Goal: Task Accomplishment & Management: Manage account settings

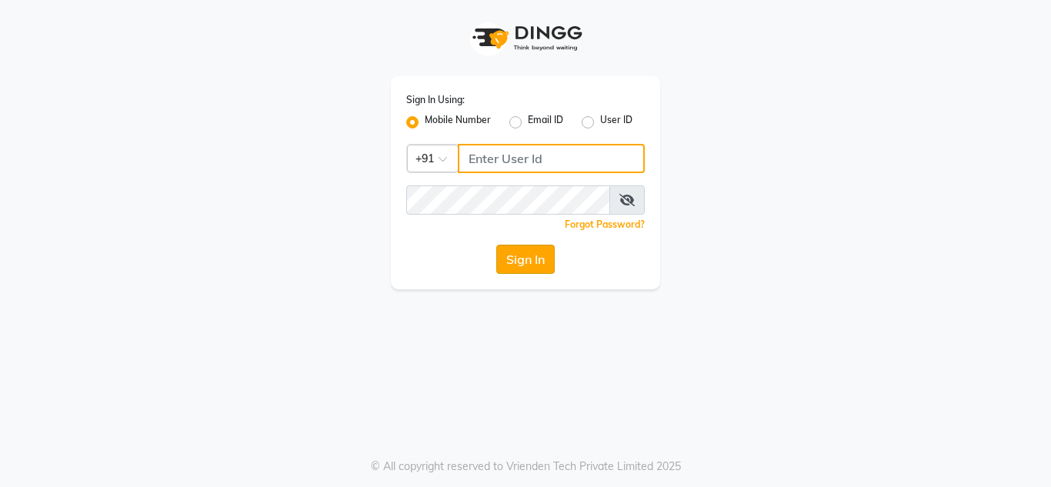
type input "8999659395"
click at [514, 258] on button "Sign In" at bounding box center [525, 259] width 58 height 29
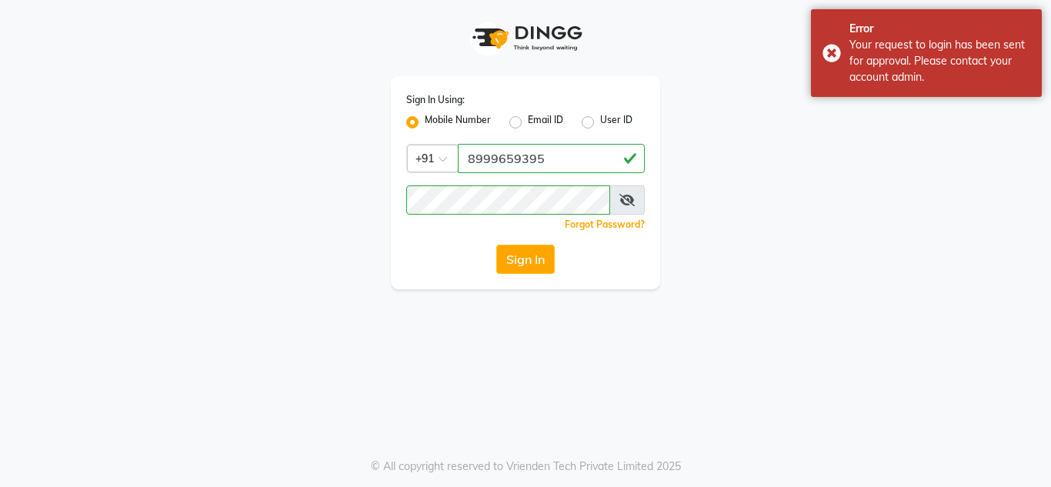
click at [492, 255] on div "Sign In" at bounding box center [525, 259] width 239 height 29
click at [513, 258] on button "Sign In" at bounding box center [525, 259] width 58 height 29
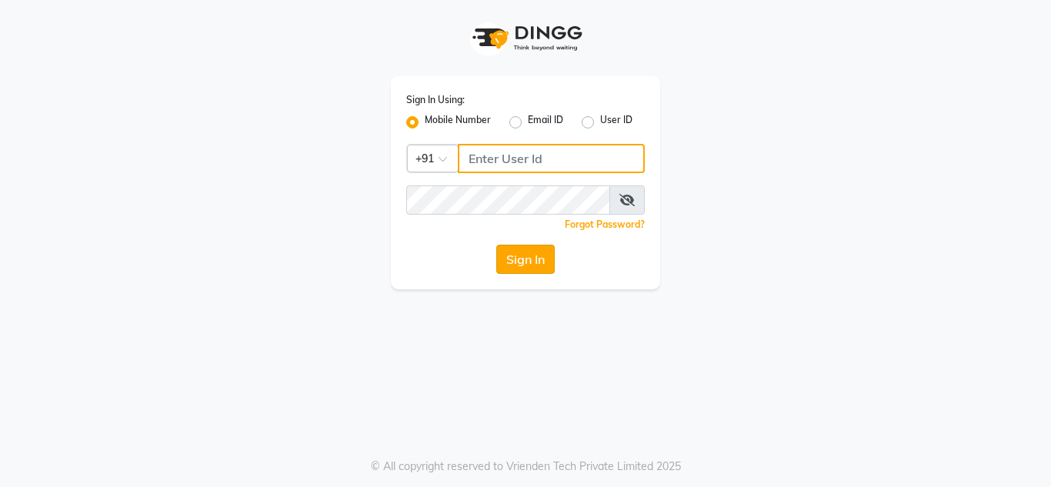
type input "8999659395"
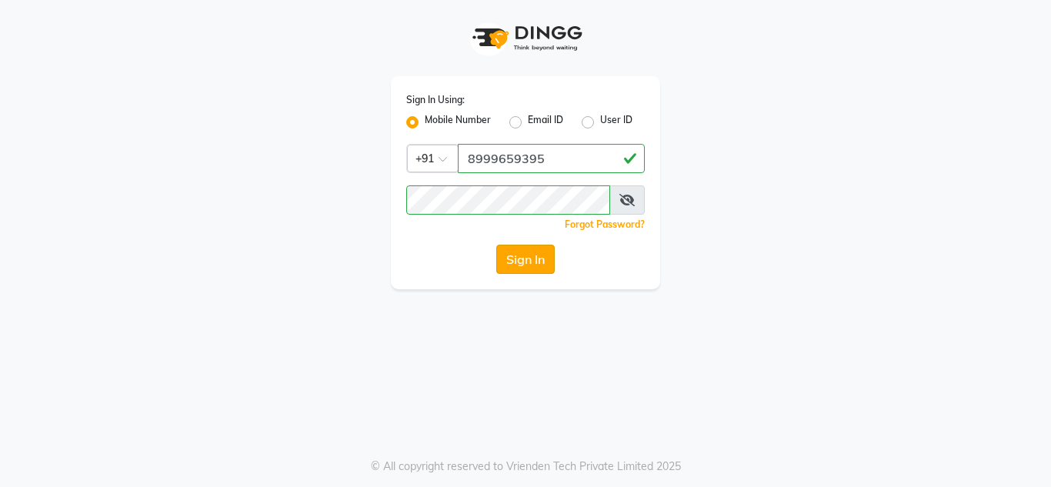
click at [533, 271] on button "Sign In" at bounding box center [525, 259] width 58 height 29
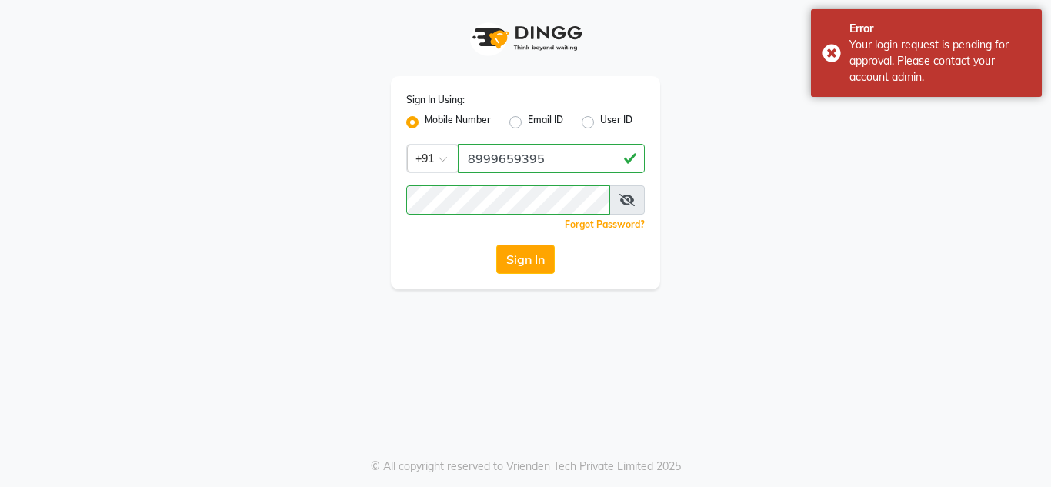
click at [508, 278] on div "Sign In Using: Mobile Number Email ID User ID Country Code × [PHONE_NUMBER] Rem…" at bounding box center [525, 182] width 269 height 213
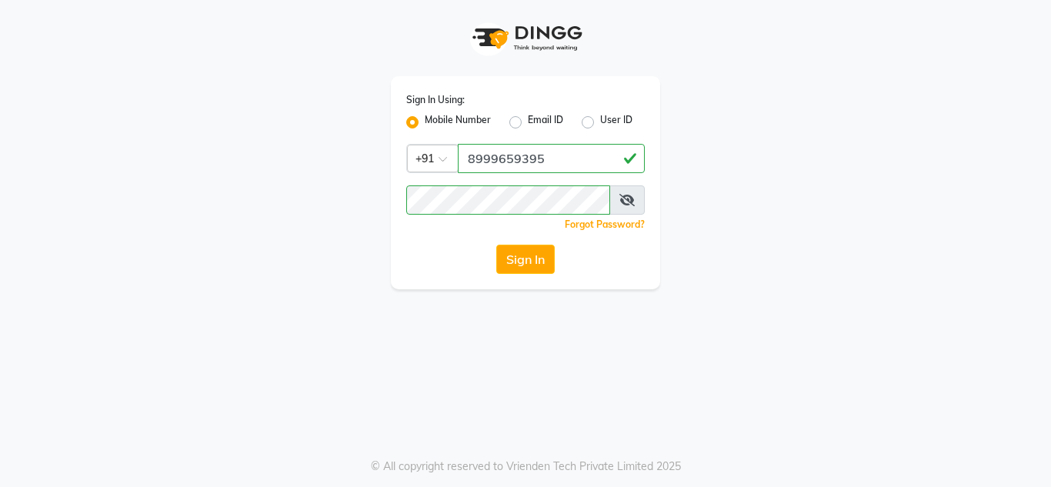
click at [540, 290] on div "Sign In Using: Mobile Number Email ID User ID Country Code × [PHONE_NUMBER] Rem…" at bounding box center [525, 243] width 1051 height 487
click at [172, 39] on div "Sign In Using: Mobile Number Email ID User ID Country Code × [PHONE_NUMBER] Rem…" at bounding box center [525, 144] width 877 height 289
click at [524, 269] on button "Sign In" at bounding box center [525, 259] width 58 height 29
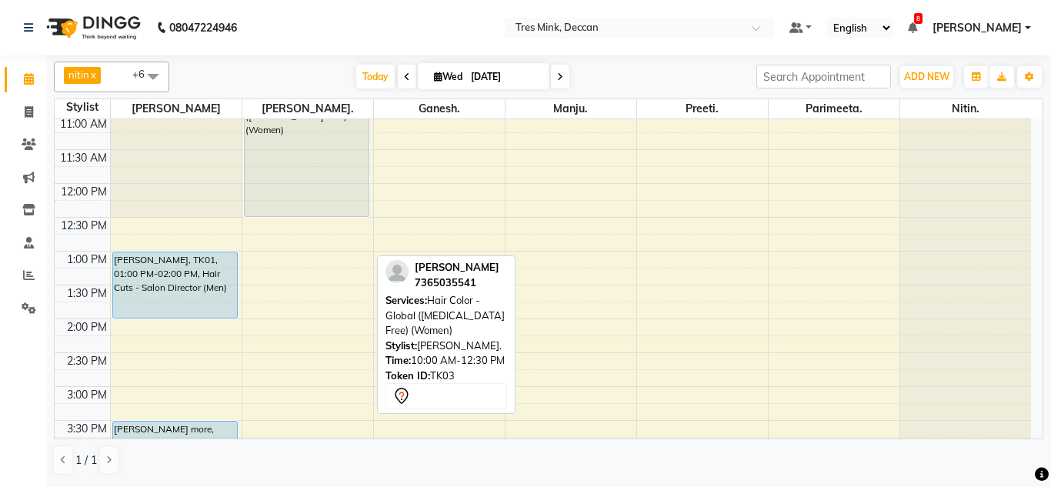
scroll to position [231, 0]
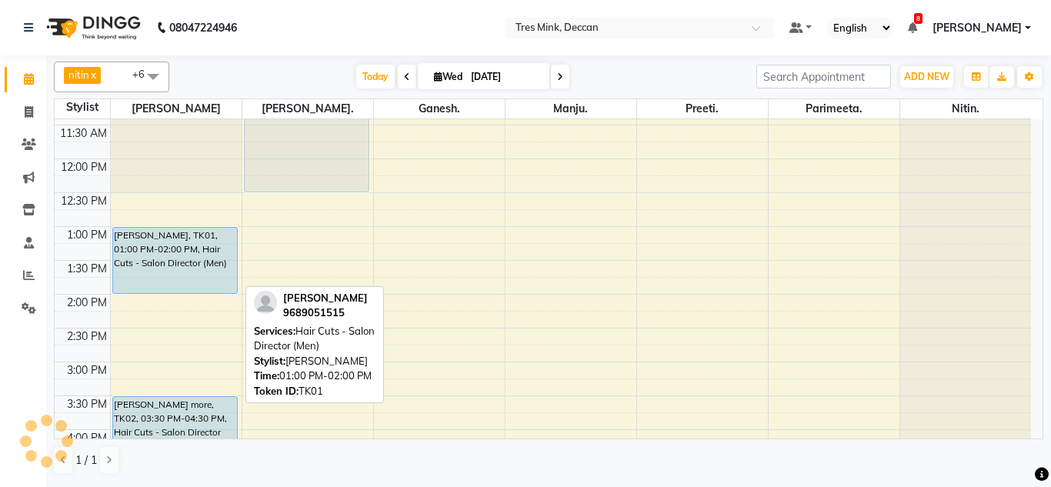
click at [219, 259] on div "[PERSON_NAME], TK01, 01:00 PM-02:00 PM, Hair Cuts - Salon Director (Men)" at bounding box center [175, 260] width 125 height 65
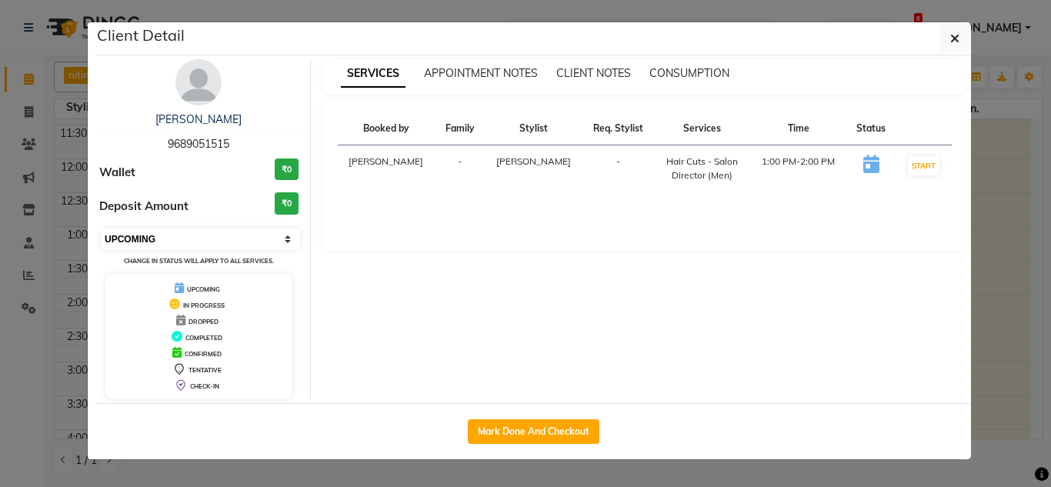
click at [223, 237] on select "Select IN SERVICE CONFIRMED TENTATIVE CHECK IN MARK DONE DROPPED UPCOMING" at bounding box center [200, 240] width 199 height 22
select select "6"
click at [101, 229] on select "Select IN SERVICE CONFIRMED TENTATIVE CHECK IN MARK DONE DROPPED UPCOMING" at bounding box center [200, 240] width 199 height 22
click at [962, 42] on button "button" at bounding box center [954, 38] width 29 height 29
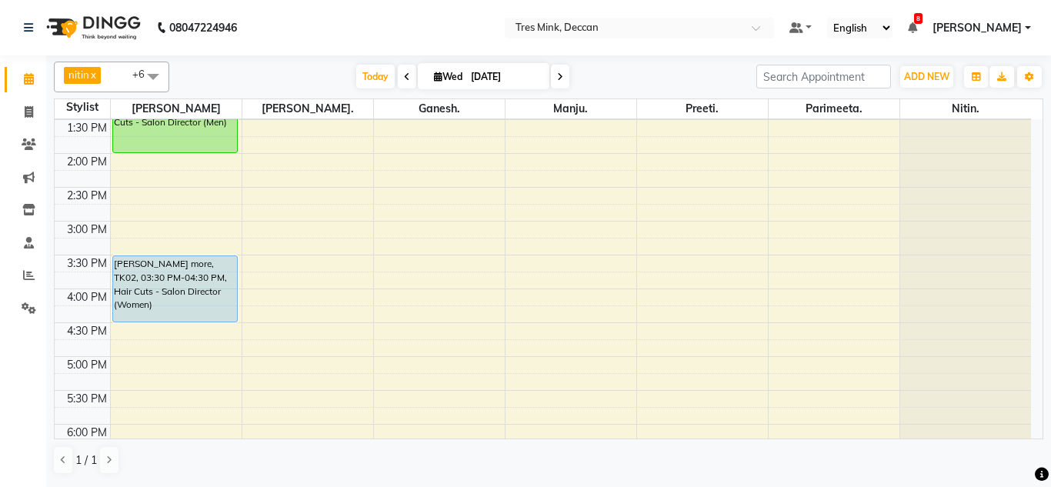
scroll to position [385, 0]
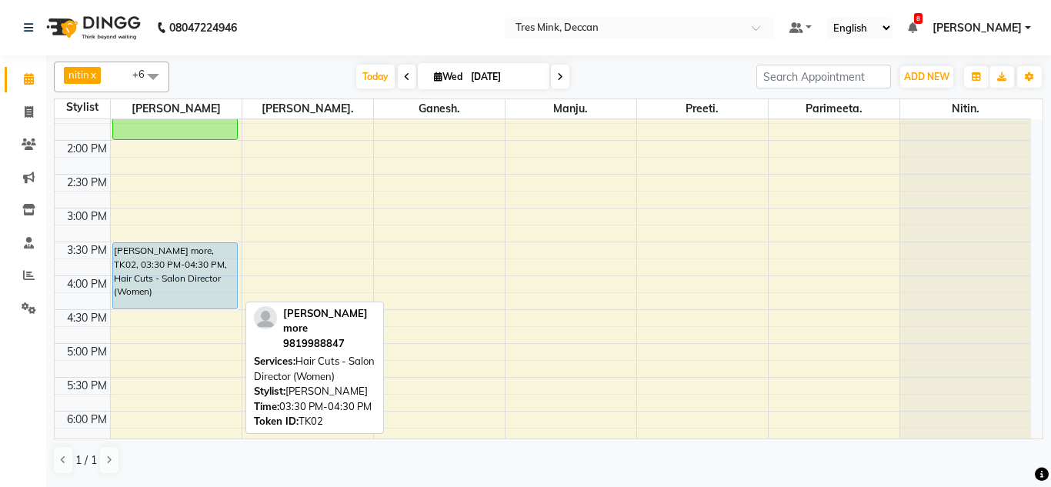
click at [132, 291] on div "[PERSON_NAME] more, TK02, 03:30 PM-04:30 PM, Hair Cuts - Salon Director (Women)" at bounding box center [175, 275] width 125 height 65
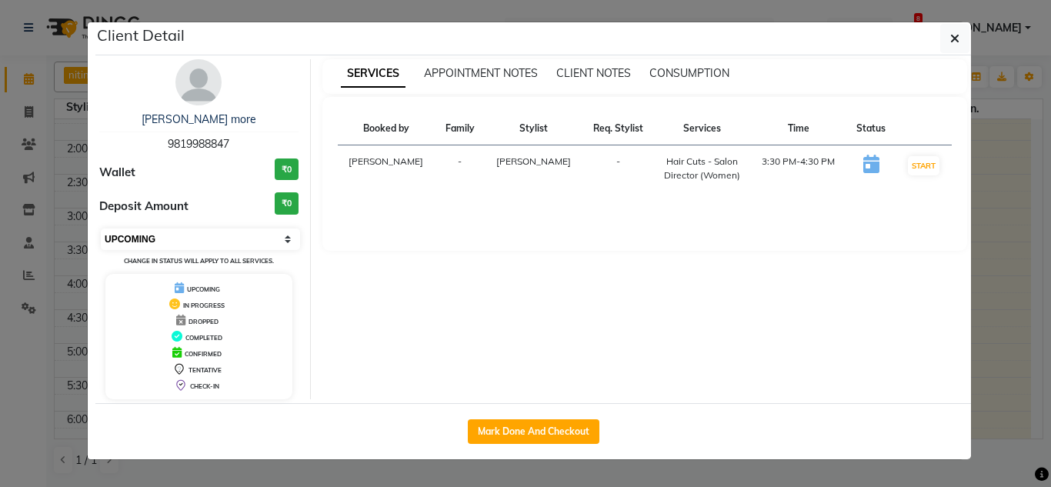
click at [175, 244] on select "Select IN SERVICE CONFIRMED TENTATIVE CHECK IN MARK DONE DROPPED UPCOMING" at bounding box center [200, 240] width 199 height 22
select select "6"
click at [101, 229] on select "Select IN SERVICE CONFIRMED TENTATIVE CHECK IN MARK DONE DROPPED UPCOMING" at bounding box center [200, 240] width 199 height 22
click at [228, 474] on ngb-modal-window "Client Detail [PERSON_NAME] more 9819988847 Wallet ₹0 Deposit Amount ₹0 Select …" at bounding box center [525, 243] width 1051 height 487
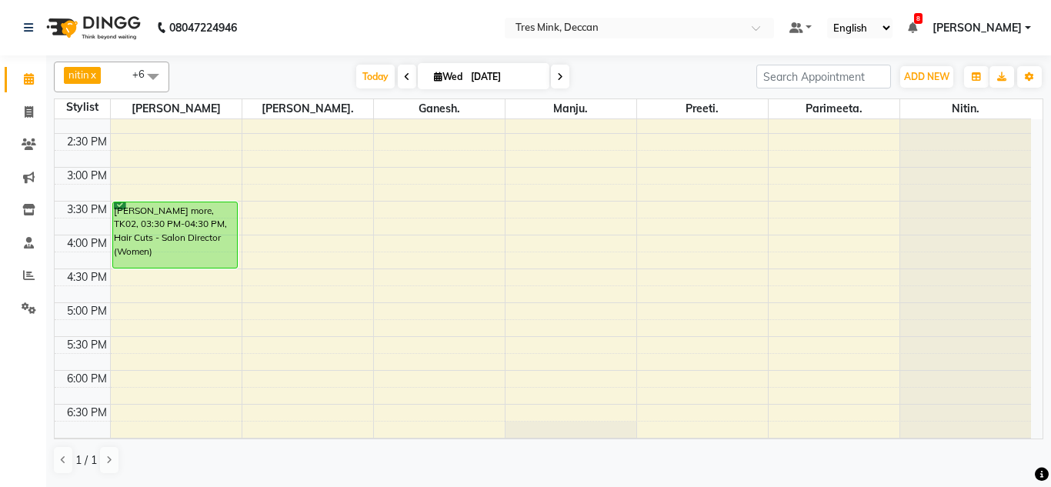
scroll to position [462, 0]
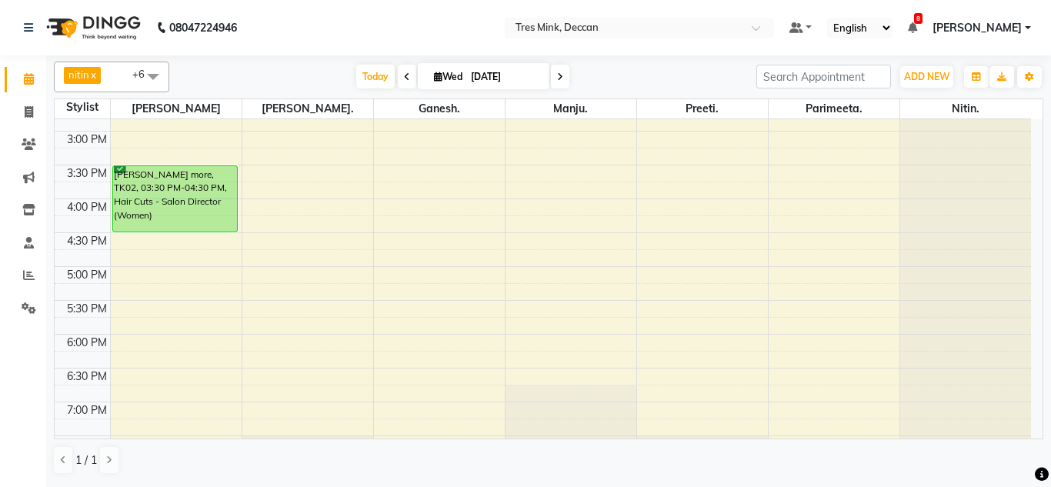
click at [397, 345] on div "8:00 AM 8:30 AM 9:00 AM 9:30 AM 10:00 AM 10:30 AM 11:00 AM 11:30 AM 12:00 PM 12…" at bounding box center [543, 97] width 976 height 879
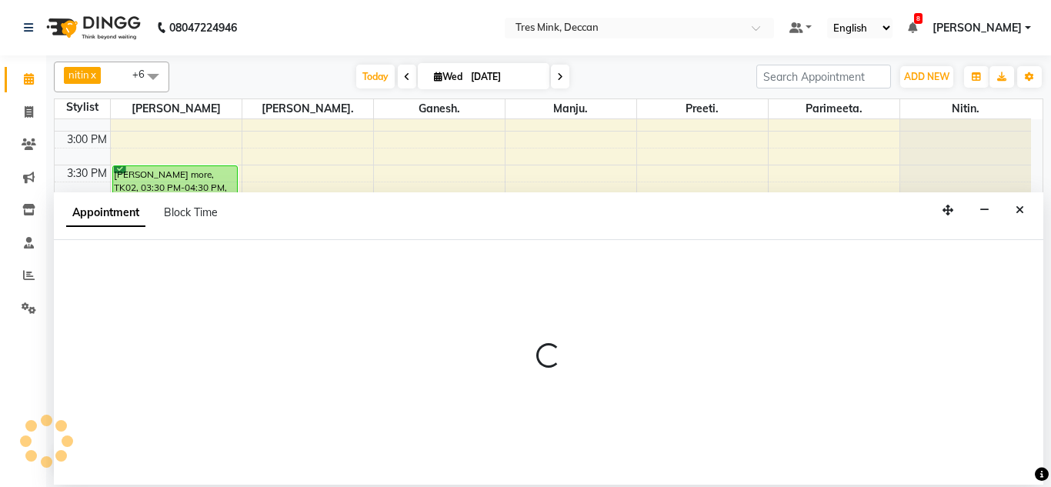
select select "59501"
select select "tentative"
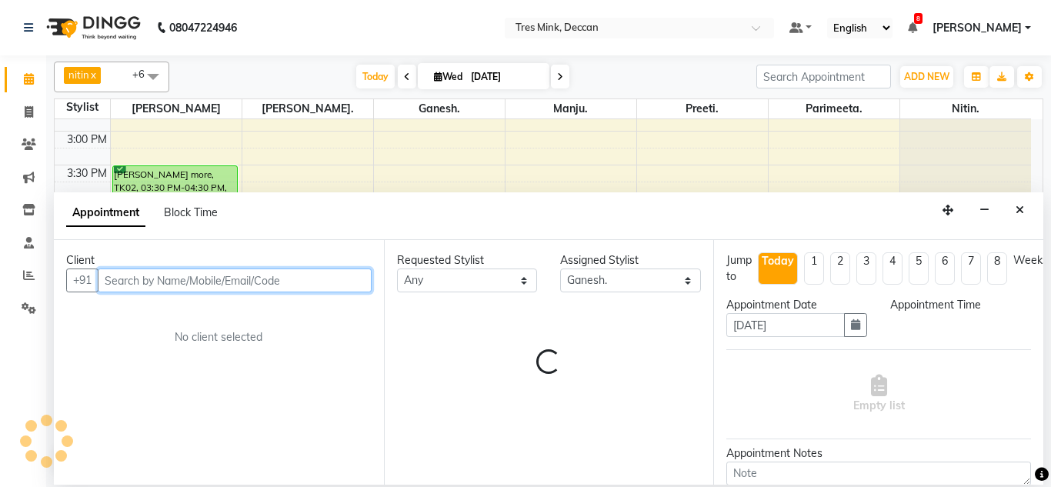
select select "1080"
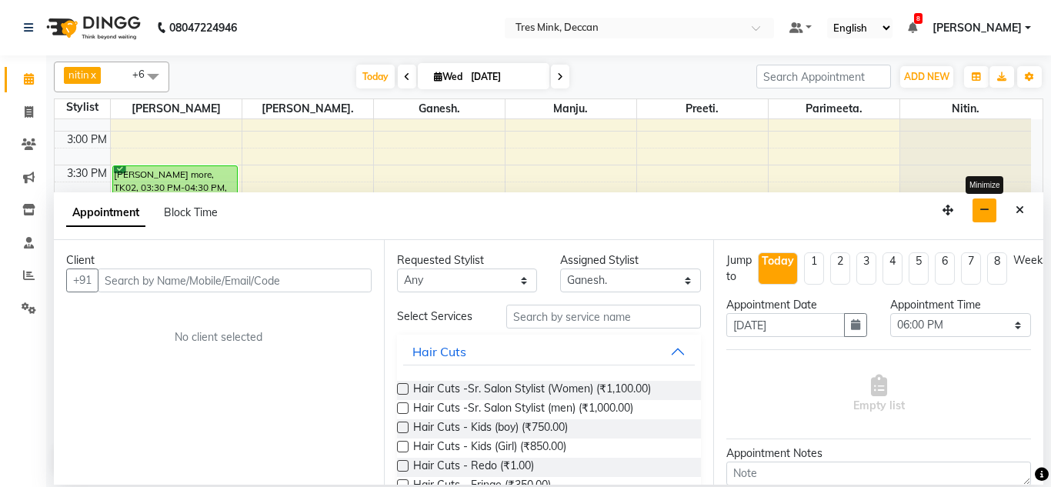
click at [989, 218] on button "button" at bounding box center [985, 211] width 24 height 24
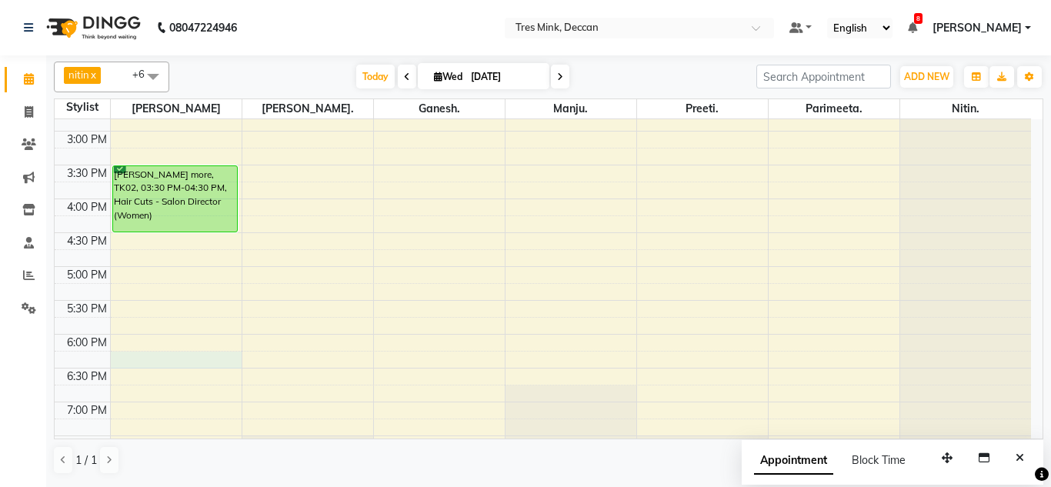
click at [128, 359] on div "8:00 AM 8:30 AM 9:00 AM 9:30 AM 10:00 AM 10:30 AM 11:00 AM 11:30 AM 12:00 PM 12…" at bounding box center [543, 97] width 976 height 879
select select "59496"
select select "1095"
select select "tentative"
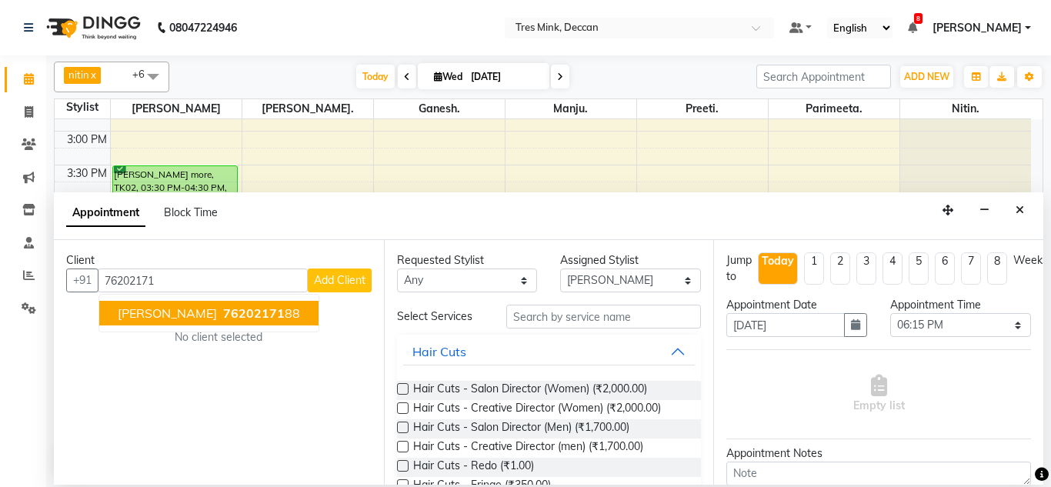
click at [175, 312] on span "[PERSON_NAME]" at bounding box center [167, 312] width 99 height 15
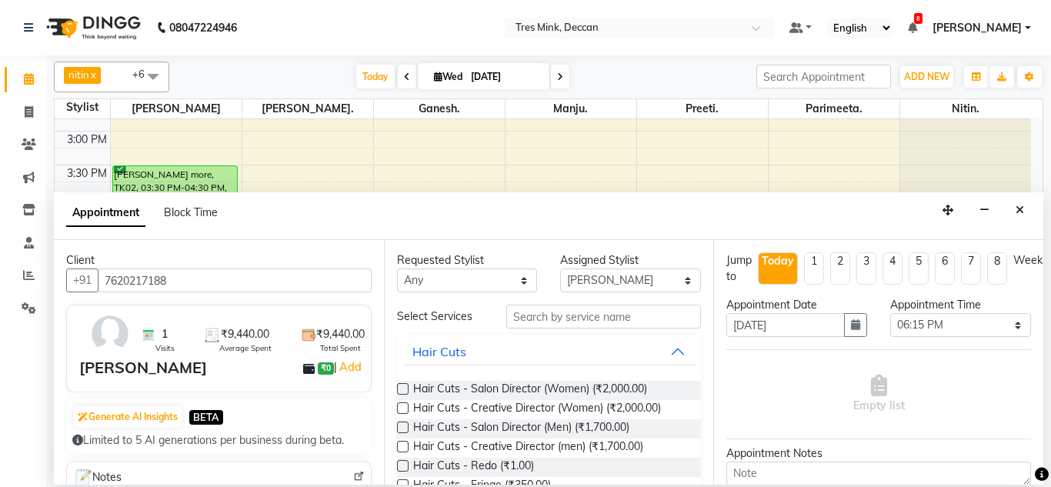
type input "7620217188"
click at [565, 309] on input "text" at bounding box center [603, 317] width 195 height 24
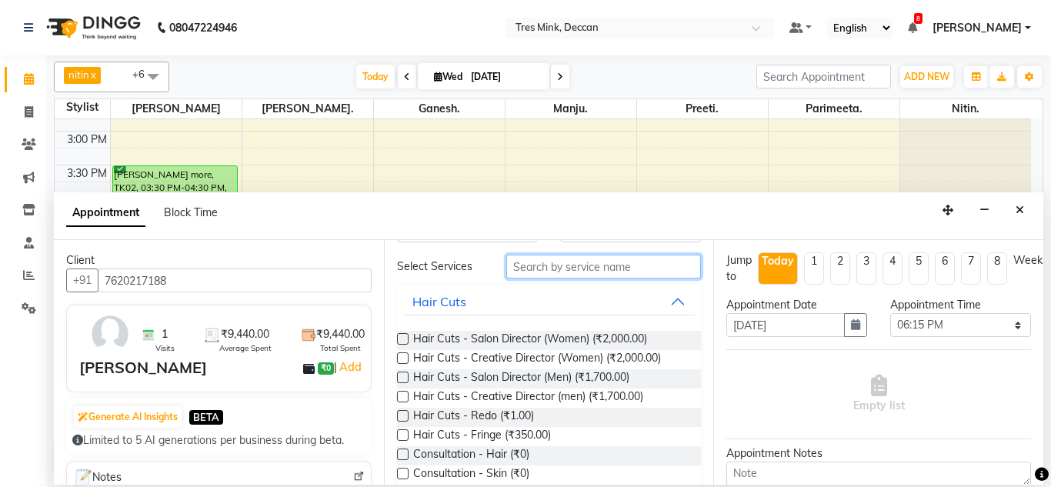
scroll to position [77, 0]
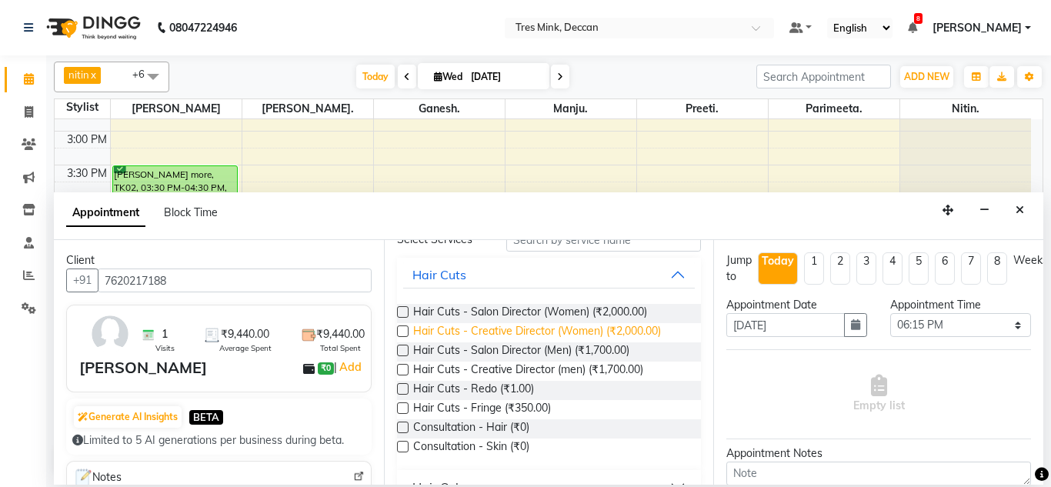
click at [546, 329] on span "Hair Cuts - Creative Director (Women) (₹2,000.00)" at bounding box center [537, 332] width 248 height 19
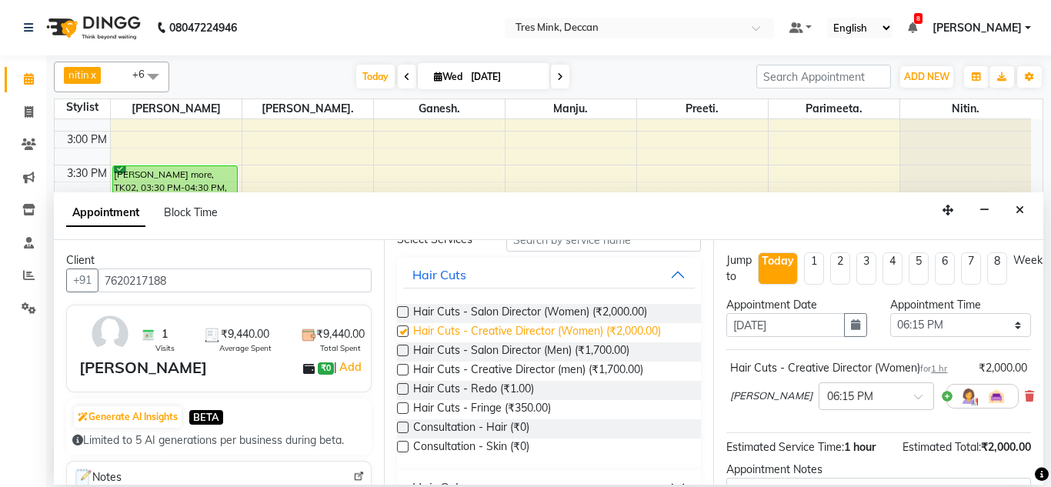
checkbox input "false"
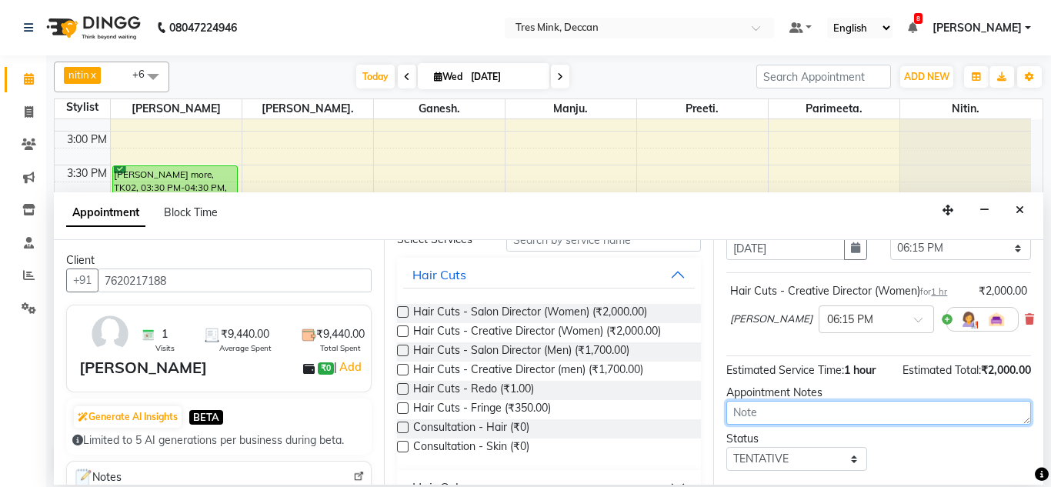
click at [761, 407] on textarea at bounding box center [878, 413] width 305 height 24
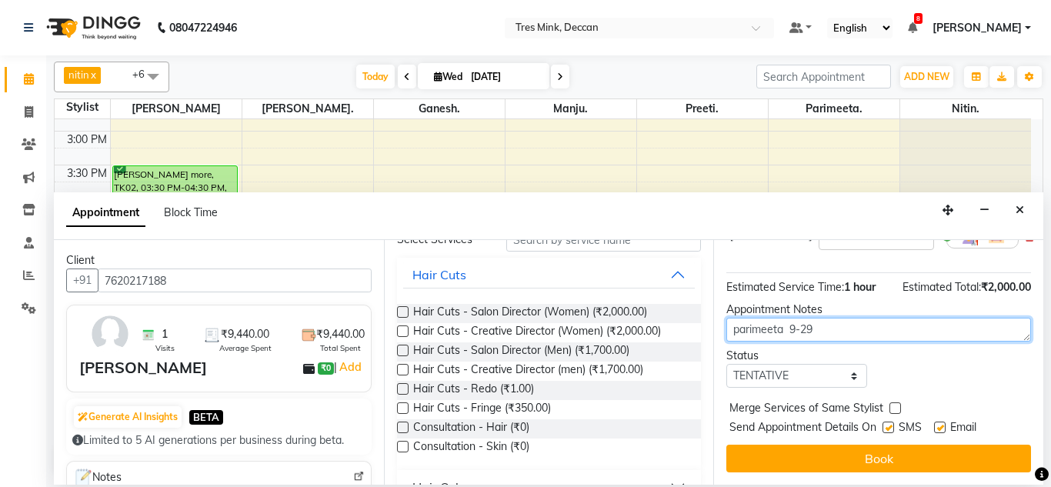
scroll to position [174, 0]
type textarea "parimeeta 9-29"
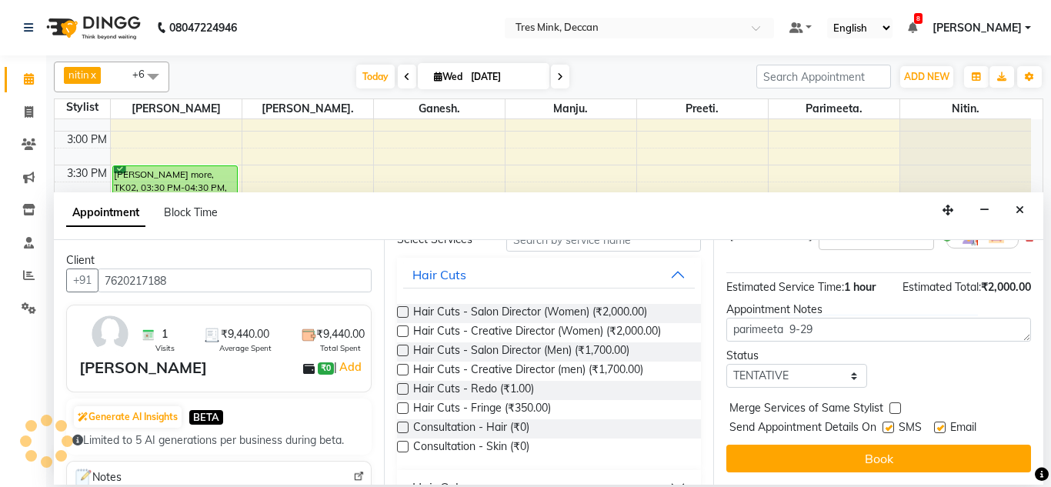
click at [763, 350] on div "Status" at bounding box center [796, 356] width 141 height 16
click at [772, 367] on select "Select TENTATIVE CONFIRM CHECK-IN UPCOMING" at bounding box center [796, 376] width 141 height 24
select select "confirm booking"
click at [726, 364] on select "Select TENTATIVE CONFIRM CHECK-IN UPCOMING" at bounding box center [796, 376] width 141 height 24
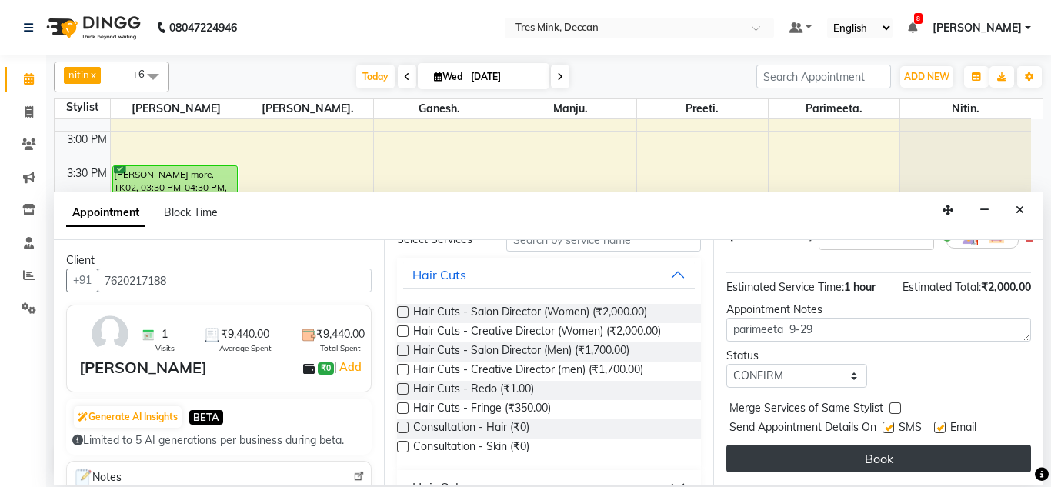
click at [769, 445] on button "Book" at bounding box center [878, 459] width 305 height 28
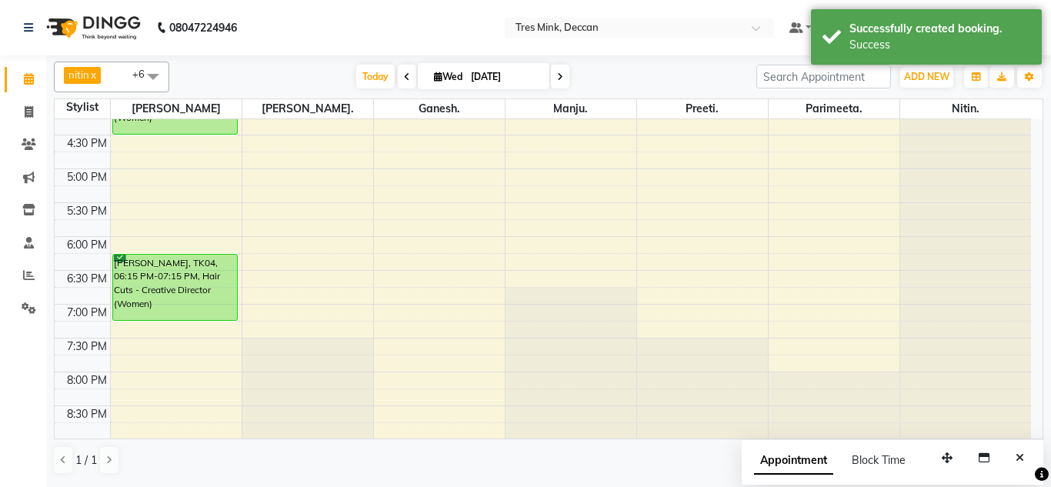
scroll to position [560, 0]
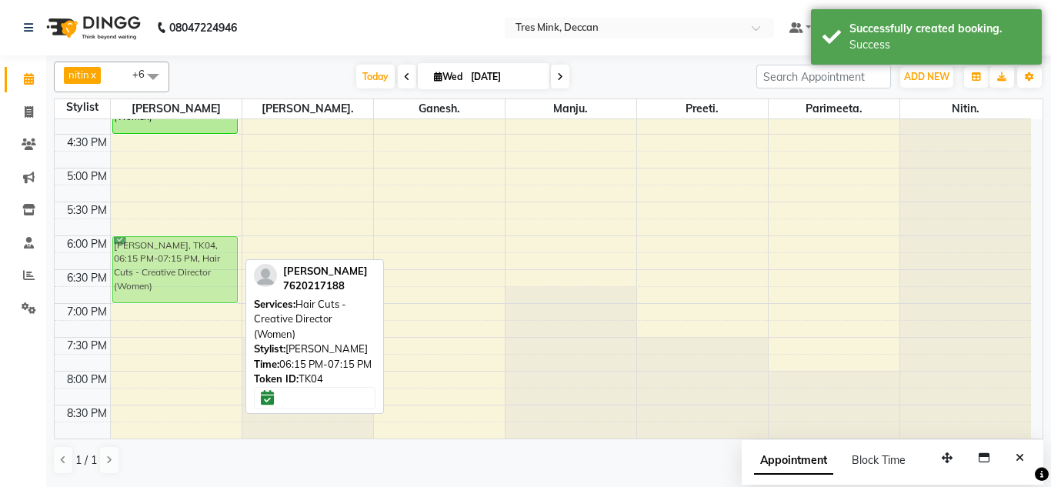
drag, startPoint x: 142, startPoint y: 262, endPoint x: 148, endPoint y: 252, distance: 11.7
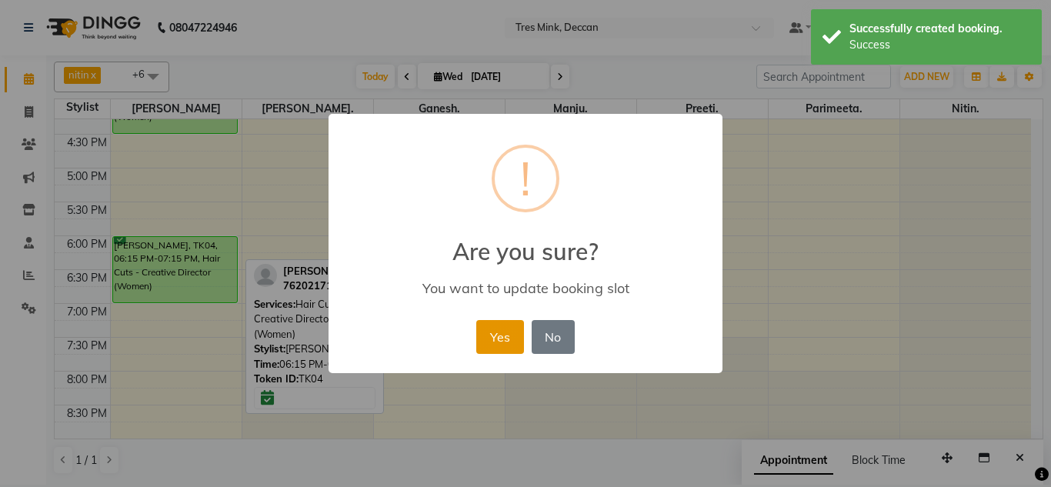
click at [505, 349] on button "Yes" at bounding box center [499, 337] width 47 height 34
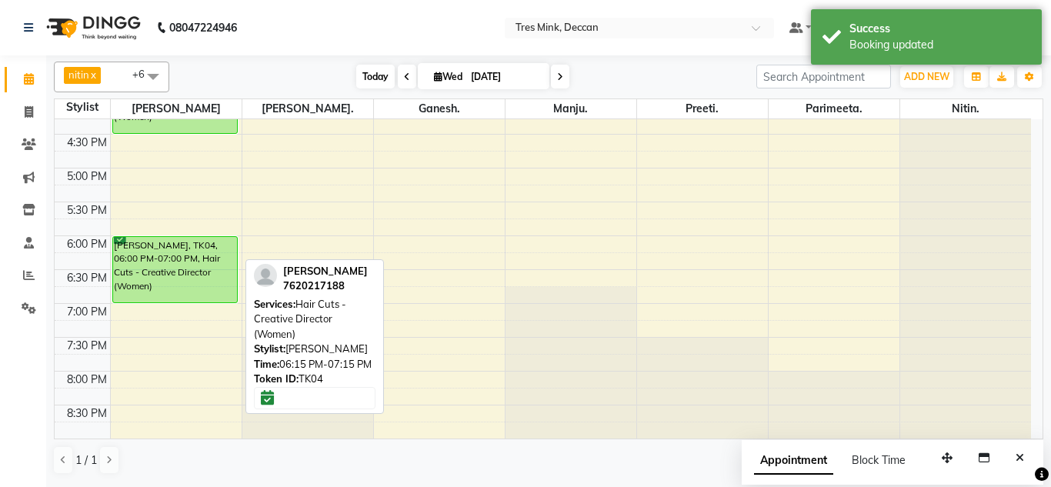
click at [378, 74] on span "Today" at bounding box center [375, 77] width 38 height 24
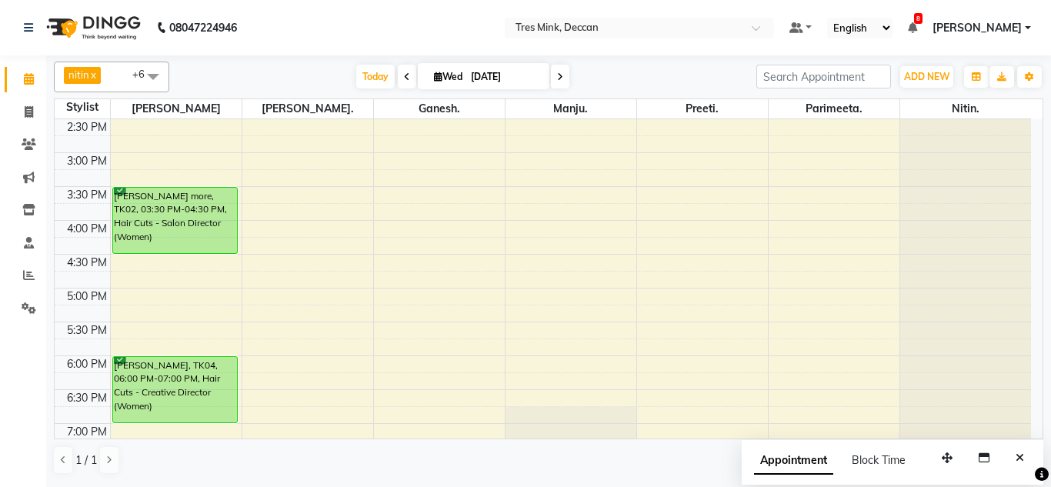
scroll to position [453, 0]
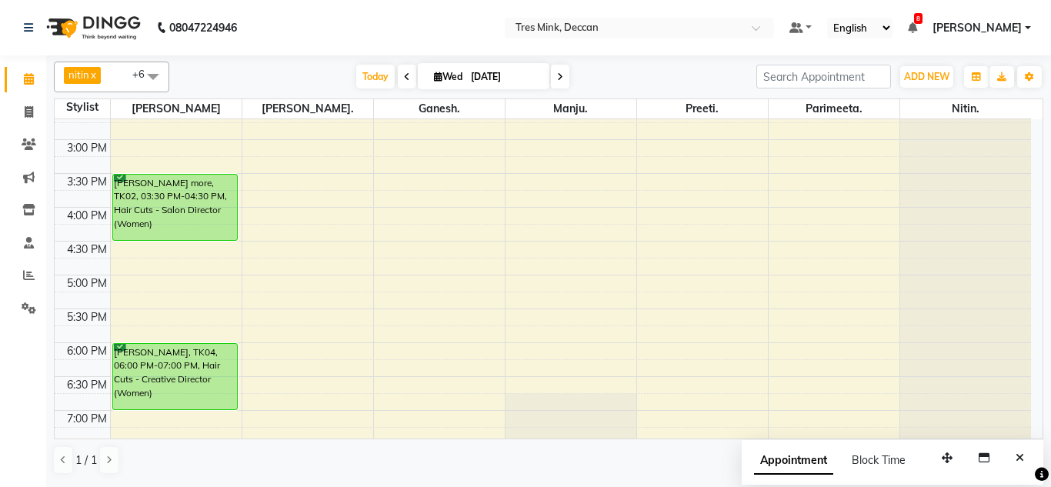
click at [259, 387] on div "8:00 AM 8:30 AM 9:00 AM 9:30 AM 10:00 AM 10:30 AM 11:00 AM 11:30 AM 12:00 PM 12…" at bounding box center [543, 105] width 976 height 879
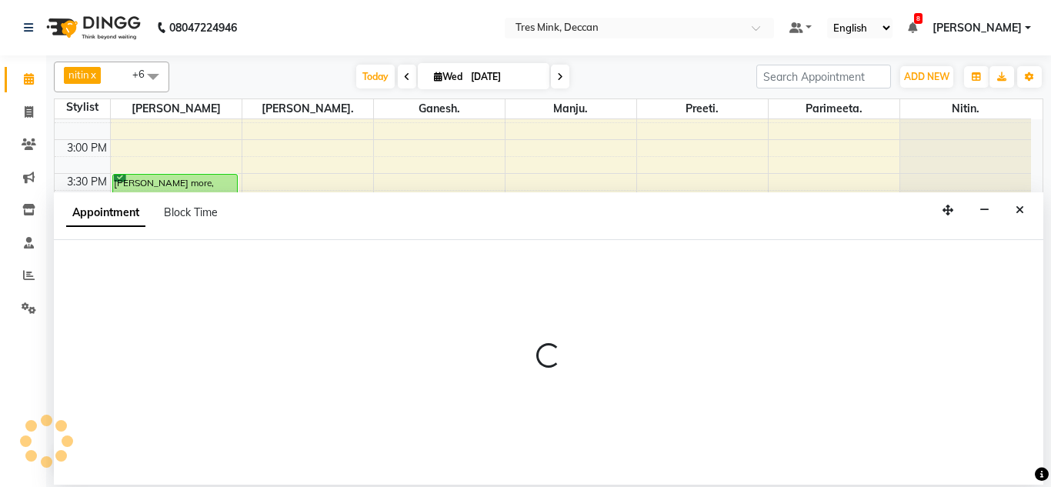
select select "59499"
select select "1110"
select select "tentative"
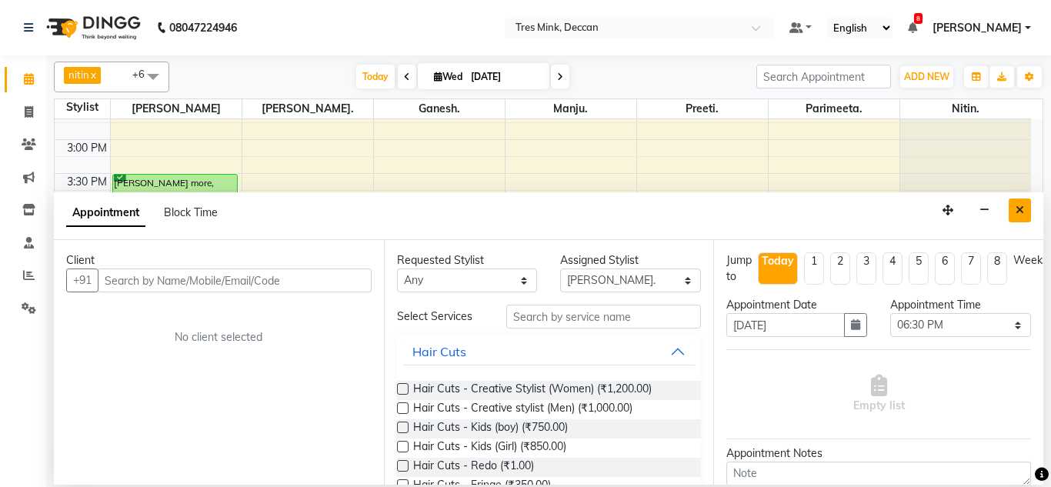
click at [1028, 205] on button "Close" at bounding box center [1020, 211] width 22 height 24
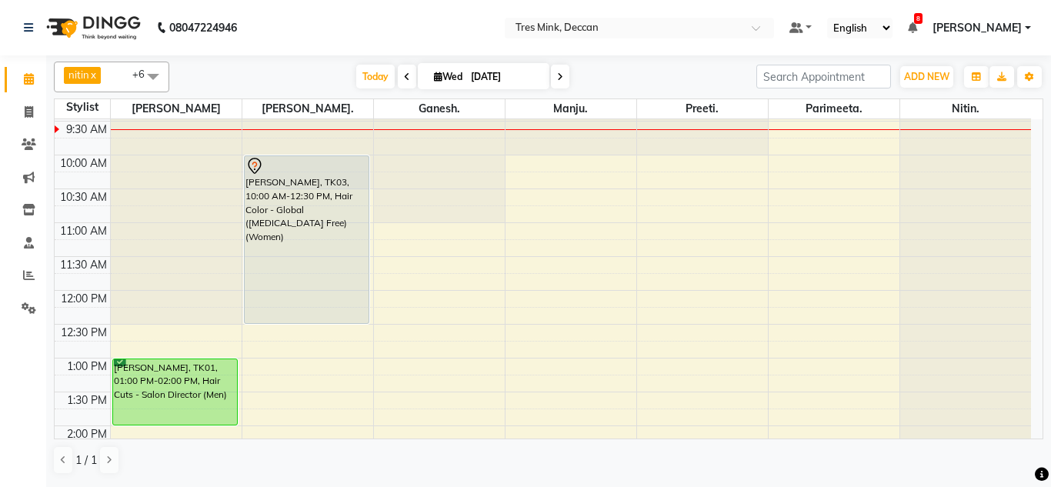
scroll to position [98, 0]
click at [360, 87] on span "Today" at bounding box center [375, 77] width 38 height 24
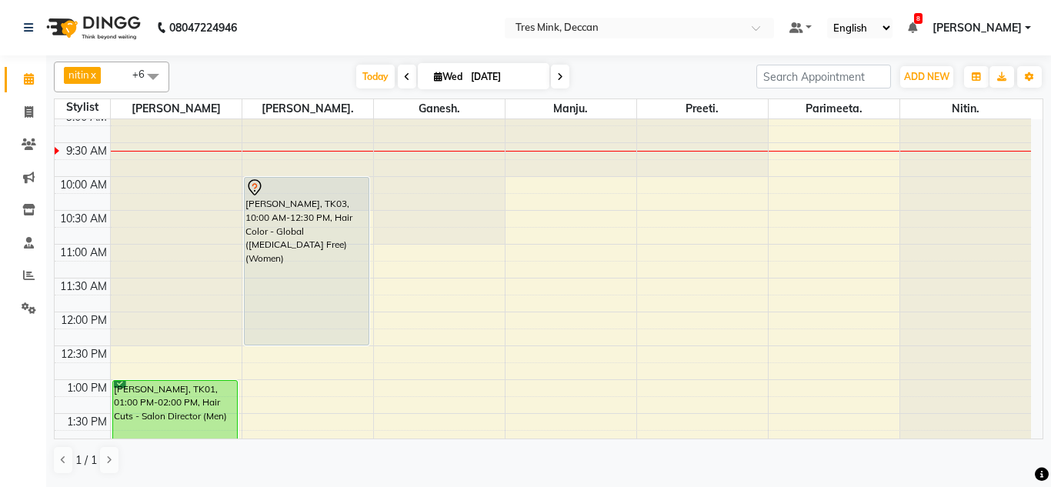
scroll to position [68, 0]
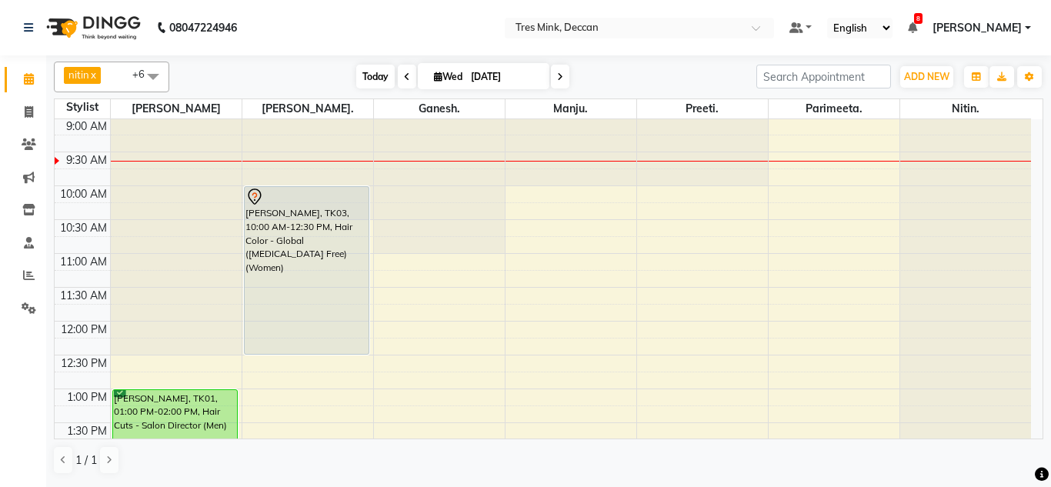
click at [359, 85] on span "Today" at bounding box center [375, 77] width 38 height 24
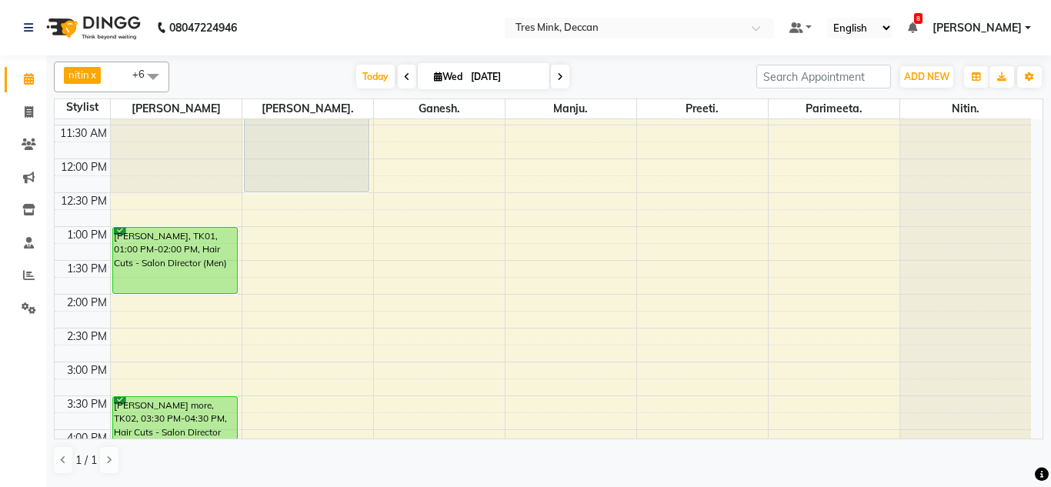
scroll to position [0, 0]
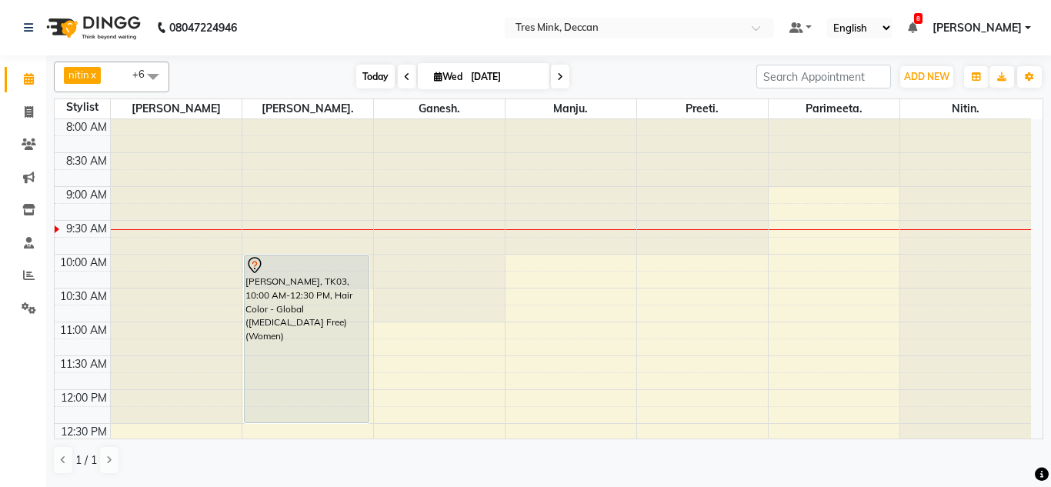
click at [383, 83] on span "Today" at bounding box center [375, 77] width 38 height 24
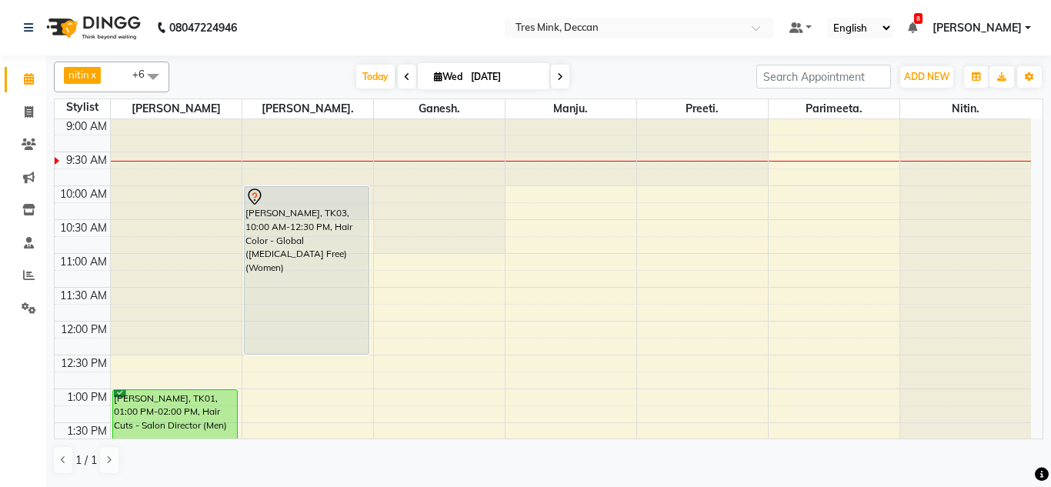
scroll to position [145, 0]
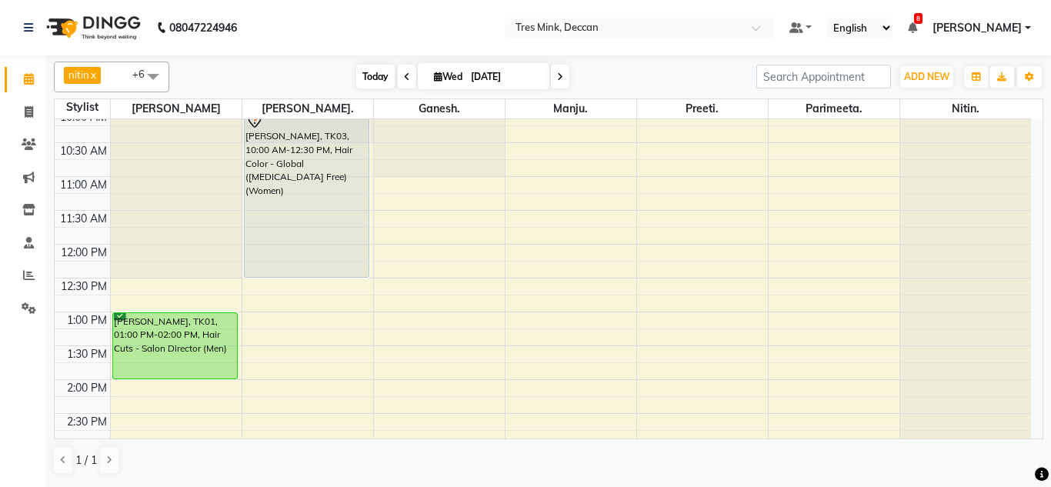
click at [363, 79] on span "Today" at bounding box center [375, 77] width 38 height 24
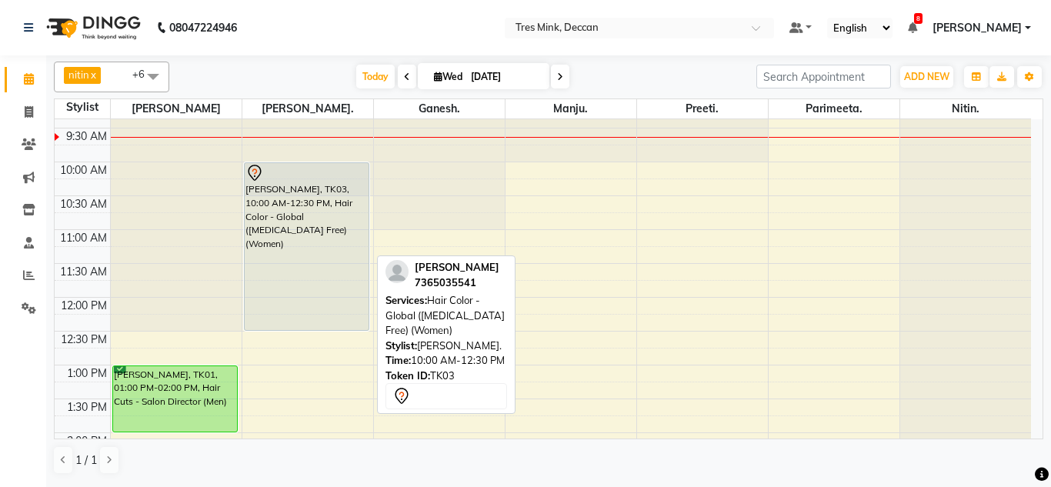
scroll to position [0, 0]
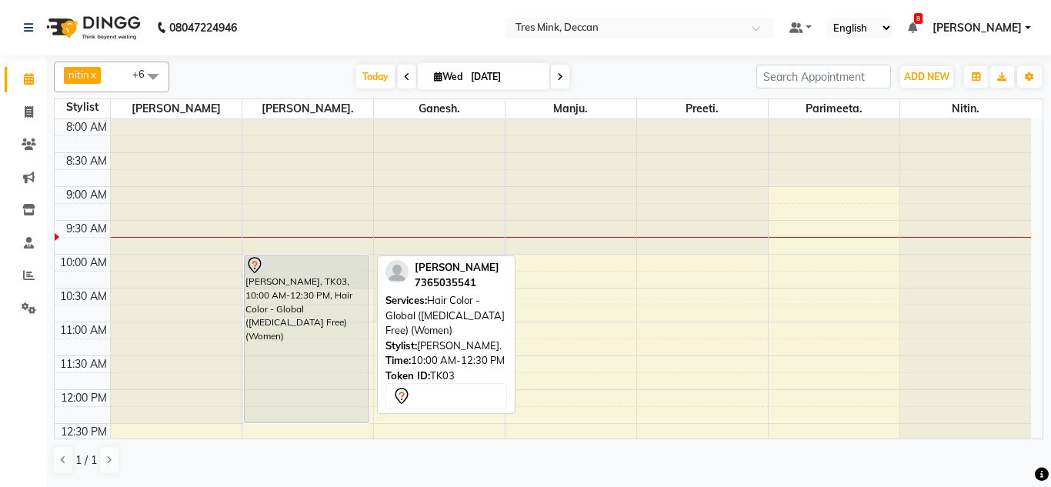
click at [315, 281] on div "[PERSON_NAME], TK03, 10:00 AM-12:30 PM, Hair Color - Global ([MEDICAL_DATA] Fre…" at bounding box center [307, 338] width 125 height 167
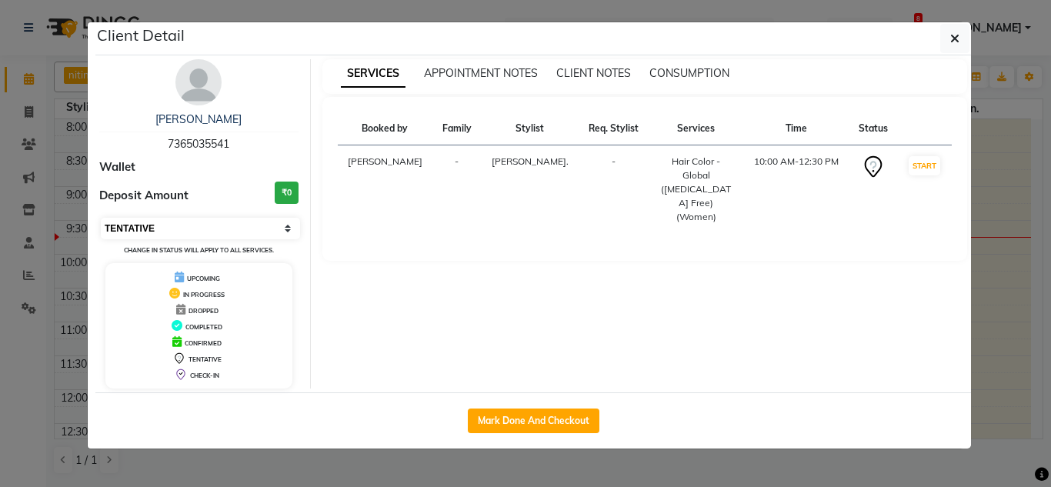
click at [279, 233] on select "Select IN SERVICE CONFIRMED TENTATIVE CHECK IN MARK DONE DROPPED UPCOMING" at bounding box center [200, 229] width 199 height 22
select select "6"
click at [101, 218] on select "Select IN SERVICE CONFIRMED TENTATIVE CHECK IN MARK DONE DROPPED UPCOMING" at bounding box center [200, 229] width 199 height 22
click at [435, 463] on ngb-modal-window "Client Detail [PERSON_NAME] 7365035541 Wallet Deposit Amount ₹0 Select IN SERVI…" at bounding box center [525, 243] width 1051 height 487
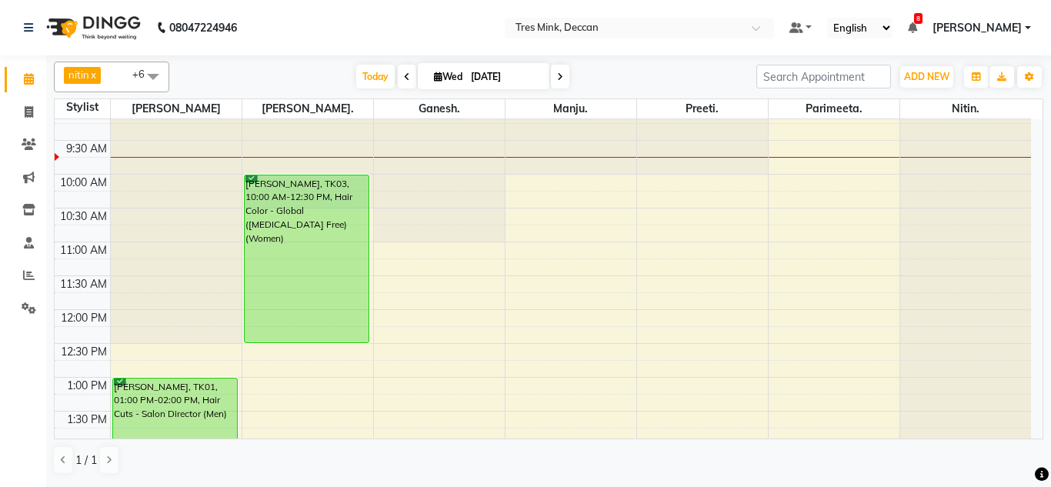
scroll to position [308, 0]
